Goal: Transaction & Acquisition: Purchase product/service

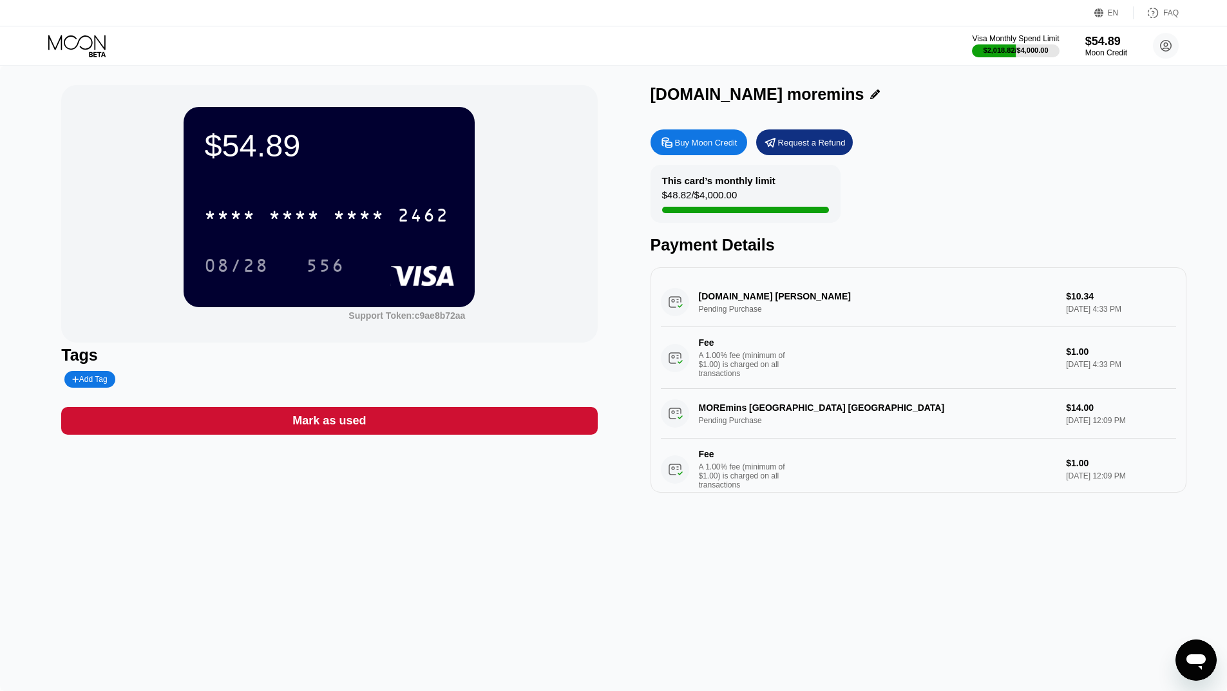
click at [789, 303] on div "[DOMAIN_NAME] [PERSON_NAME] Pending Purchase $10.34 [DATE] 4:33 PM Fee A 1.00% …" at bounding box center [918, 333] width 515 height 111
click at [733, 308] on div "game2keys.org Nicosia CY Pending Purchase $10.34 Sep 23, 2025 4:33 PM Fee A 1.0…" at bounding box center [918, 333] width 515 height 111
drag, startPoint x: 698, startPoint y: 303, endPoint x: 762, endPoint y: 305, distance: 63.8
click at [762, 305] on div "game2keys.org Nicosia CY Pending Purchase $10.34 Sep 23, 2025 4:33 PM Fee A 1.0…" at bounding box center [918, 333] width 515 height 111
click at [1113, 43] on div "$54.89" at bounding box center [1105, 41] width 43 height 14
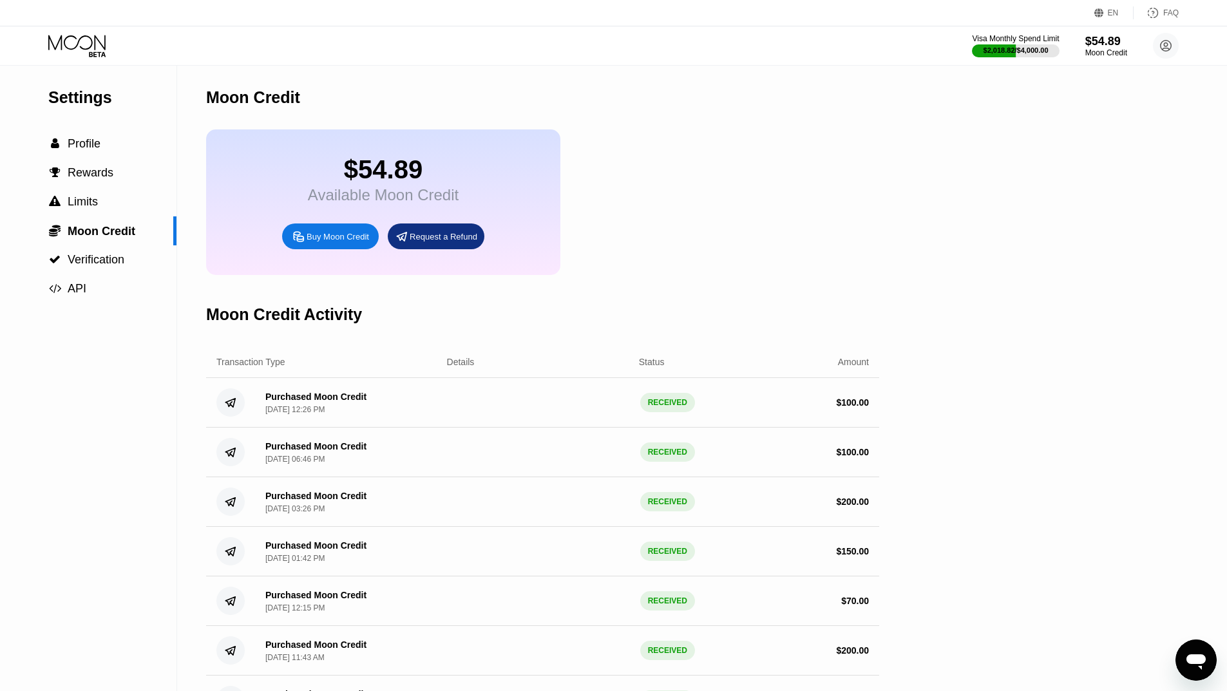
click at [326, 242] on div "Buy Moon Credit" at bounding box center [338, 236] width 62 height 11
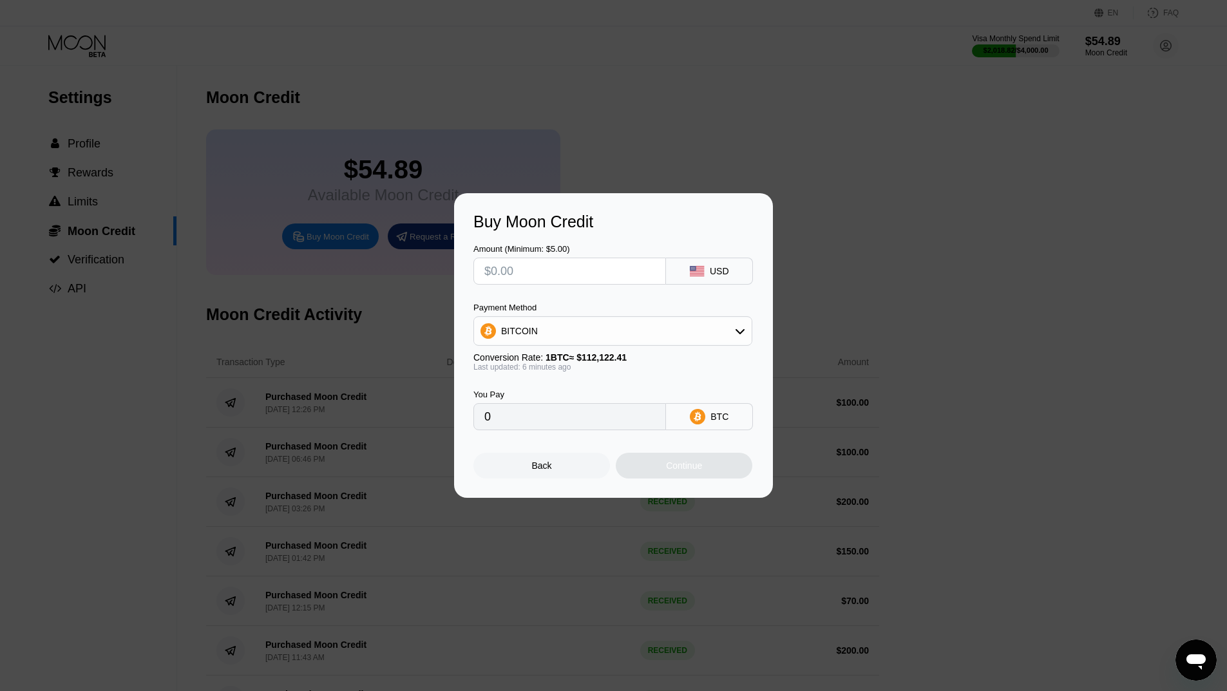
click at [636, 270] on input "text" at bounding box center [569, 271] width 171 height 26
type input "$10"
type input "0.00008914"
type input "$100"
type input "0.00089140"
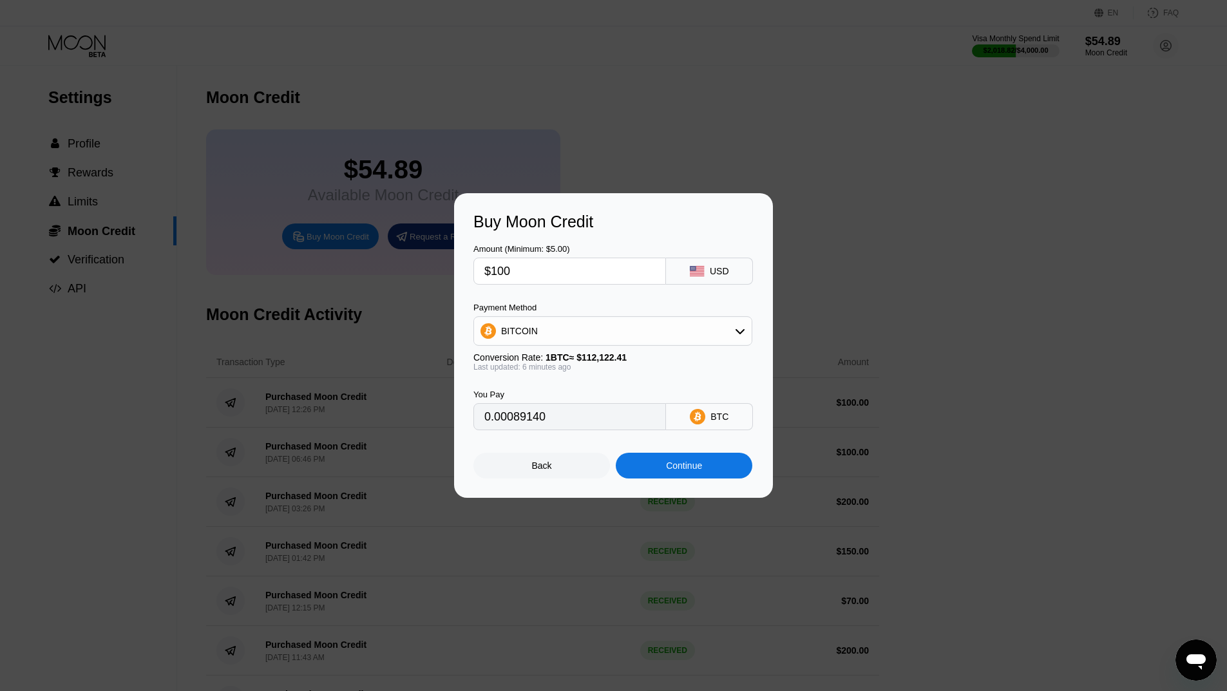
type input "$100"
click at [667, 334] on div "BITCOIN" at bounding box center [613, 331] width 278 height 26
click at [531, 397] on span "USDT on TRON" at bounding box center [536, 395] width 65 height 10
type input "101.01"
click at [690, 471] on div "Continue" at bounding box center [684, 465] width 36 height 10
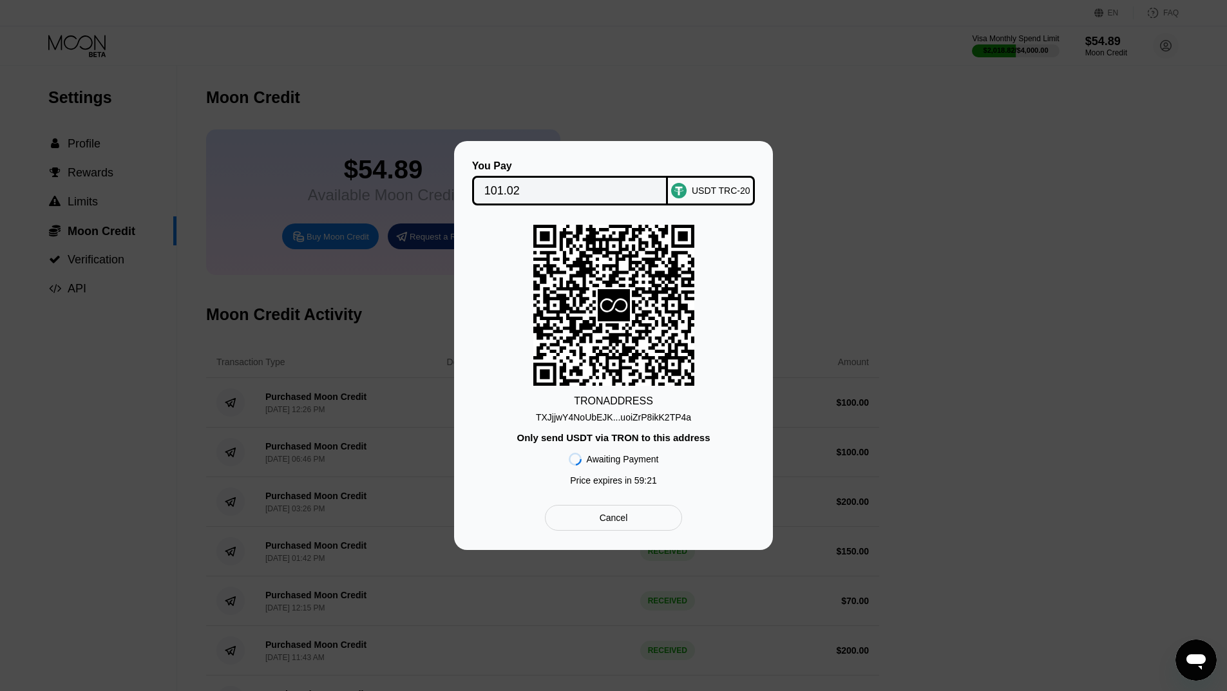
click at [484, 543] on div "You Pay 101.02 USDT TRC-20 TRON ADDRESS TXJjjwY4NoUbEJK...uoiZrP8ikK2TP4a Only …" at bounding box center [613, 345] width 319 height 409
click at [620, 419] on div "TXJjjwY4NoUbEJK...uoiZrP8ikK2TP4a" at bounding box center [613, 417] width 155 height 10
click at [553, 189] on input "101.02" at bounding box center [570, 191] width 172 height 26
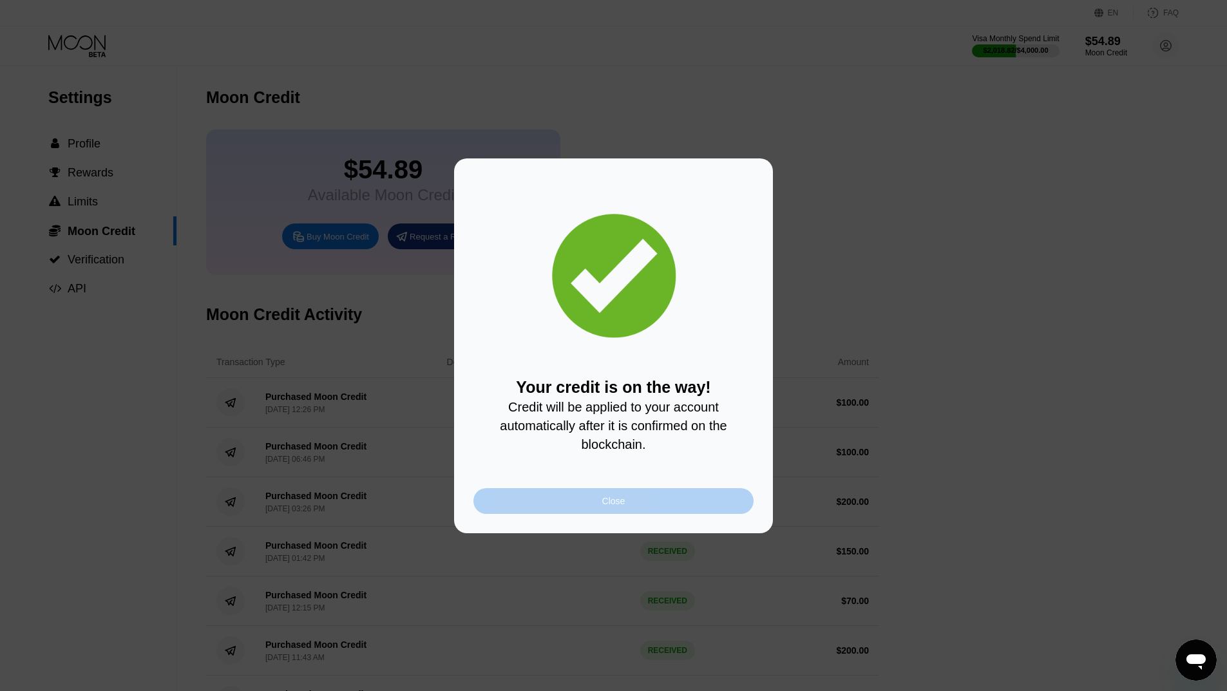
click at [604, 504] on div "Close" at bounding box center [613, 501] width 23 height 10
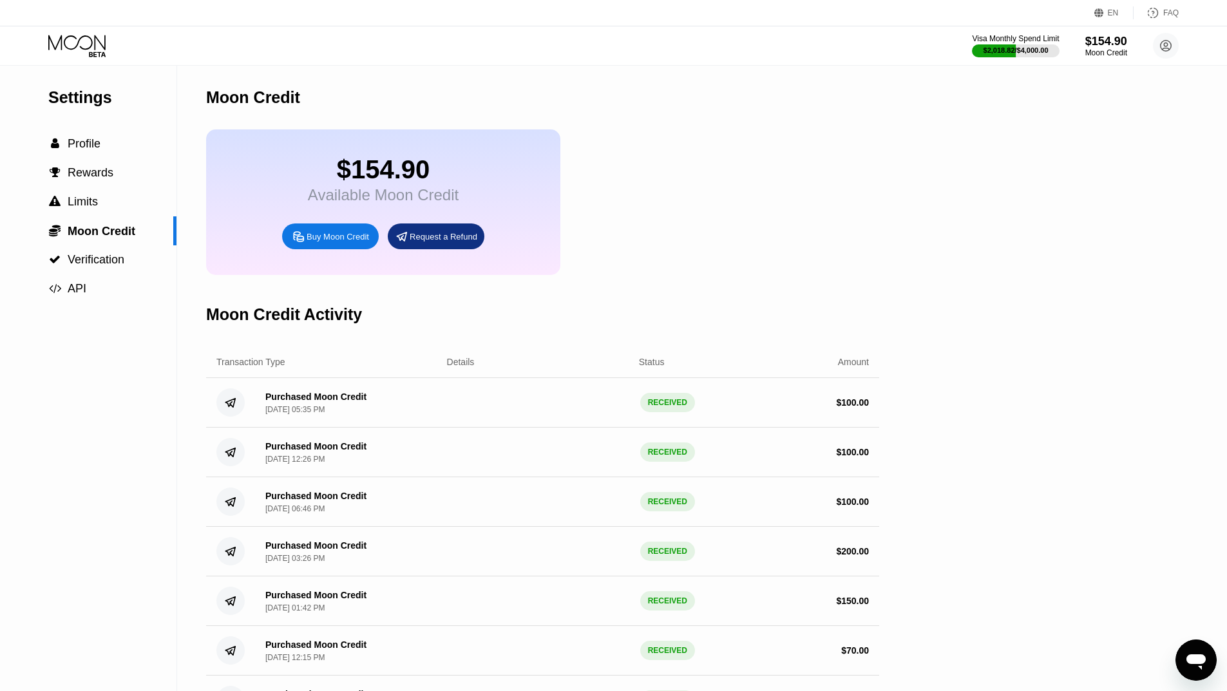
click at [75, 37] on icon at bounding box center [78, 46] width 60 height 23
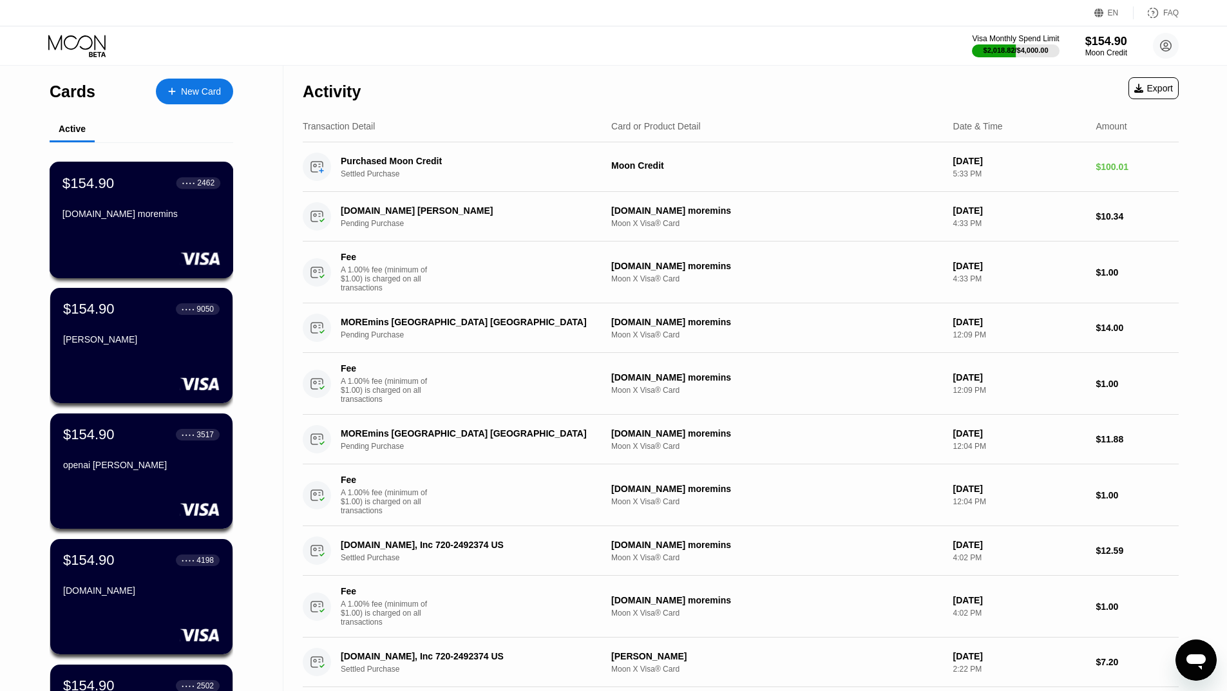
click at [186, 219] on div "scaned.pro moremins" at bounding box center [141, 214] width 158 height 10
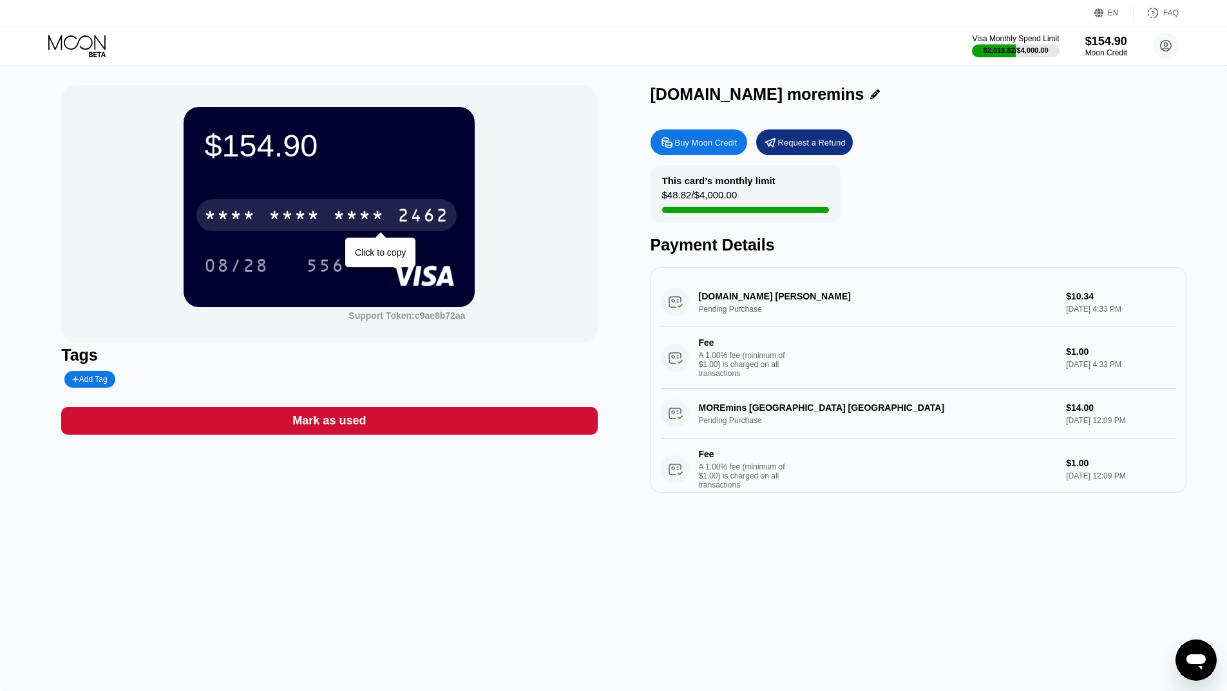
click at [346, 220] on div "* * * *" at bounding box center [359, 217] width 52 height 21
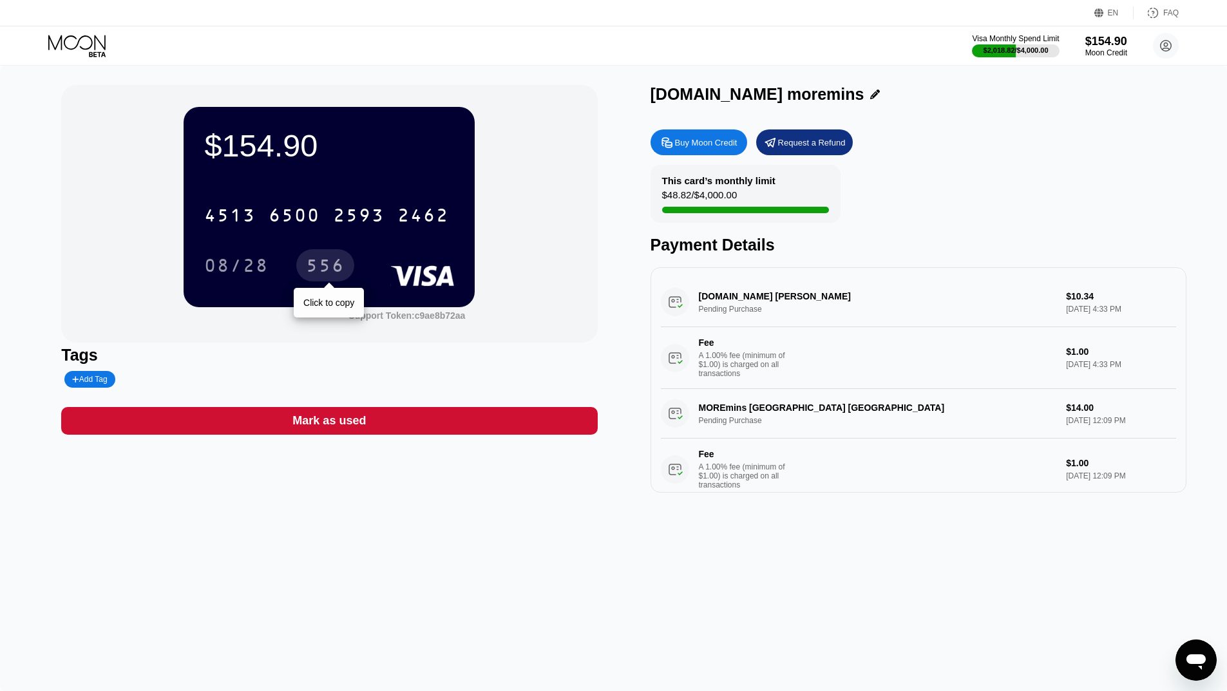
click at [325, 265] on div "556" at bounding box center [325, 267] width 39 height 21
